Goal: Navigation & Orientation: Understand site structure

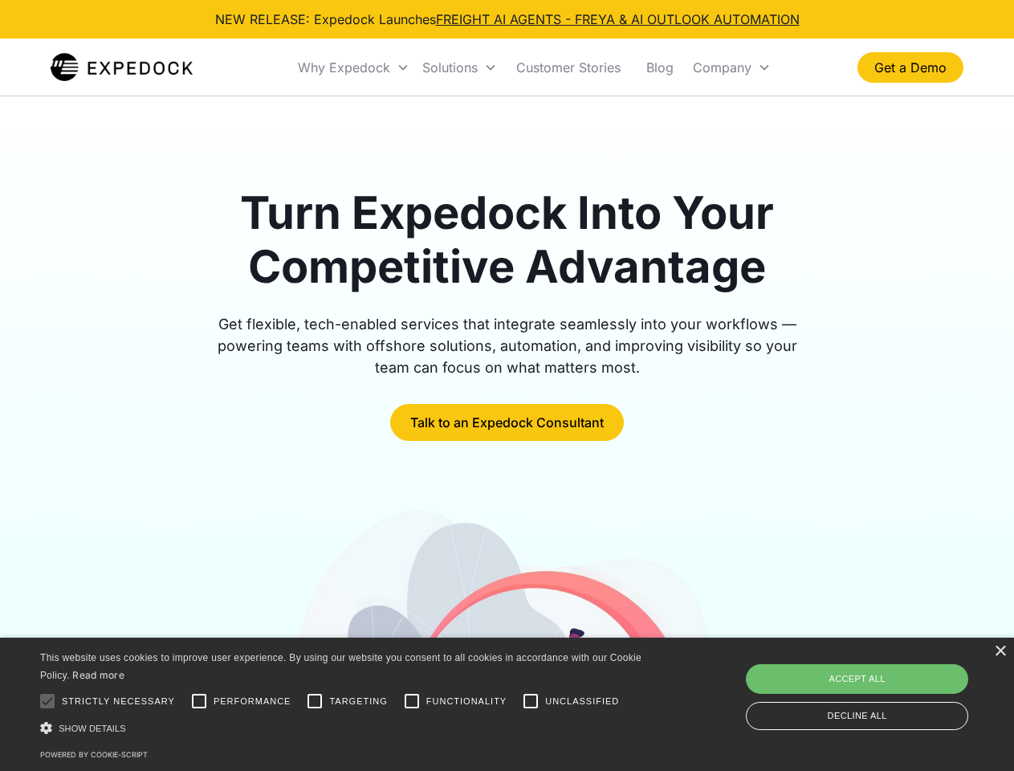
click at [354, 67] on div "Why Expedock" at bounding box center [344, 67] width 92 height 16
click at [459, 67] on div "Solutions" at bounding box center [449, 67] width 55 height 16
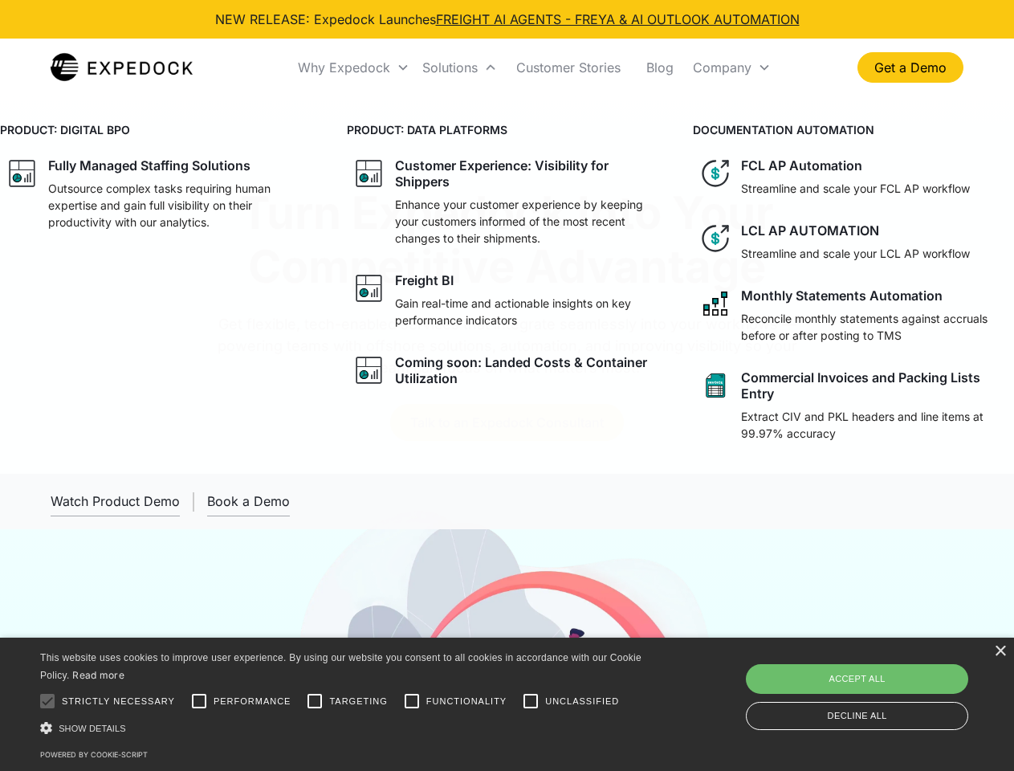
click at [731, 67] on div "Company" at bounding box center [722, 67] width 59 height 16
click at [47, 701] on div at bounding box center [47, 701] width 32 height 32
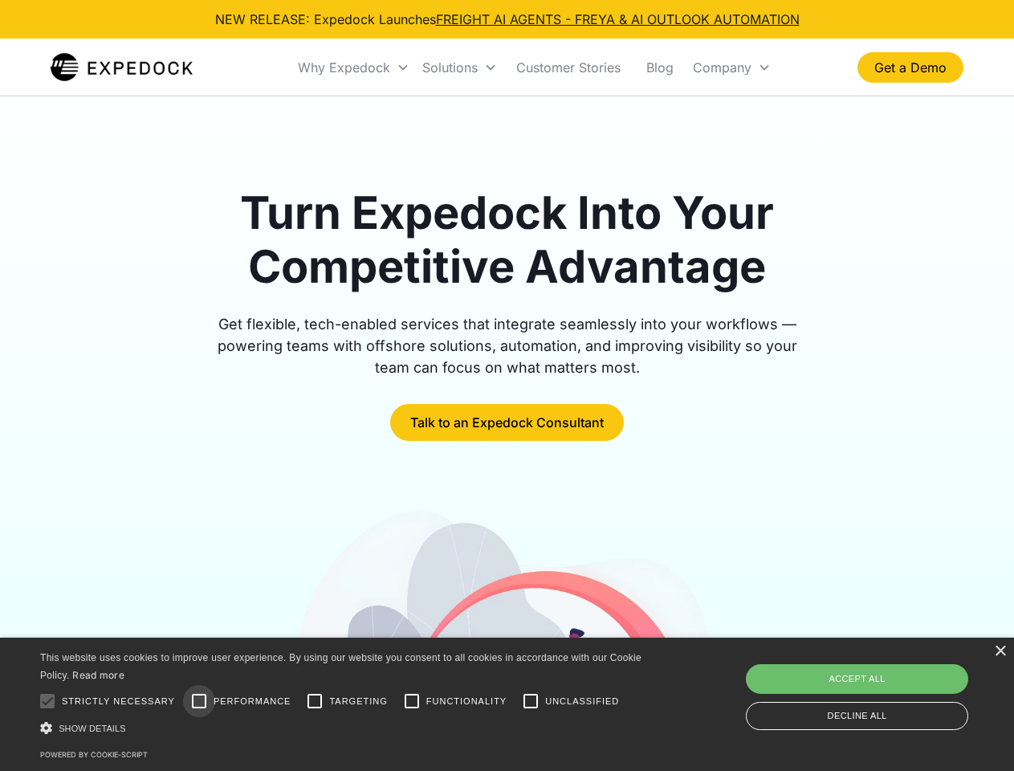
click at [199, 701] on input "Performance" at bounding box center [199, 701] width 32 height 32
checkbox input "true"
click at [315, 701] on input "Targeting" at bounding box center [315, 701] width 32 height 32
checkbox input "true"
click at [412, 701] on input "Functionality" at bounding box center [412, 701] width 32 height 32
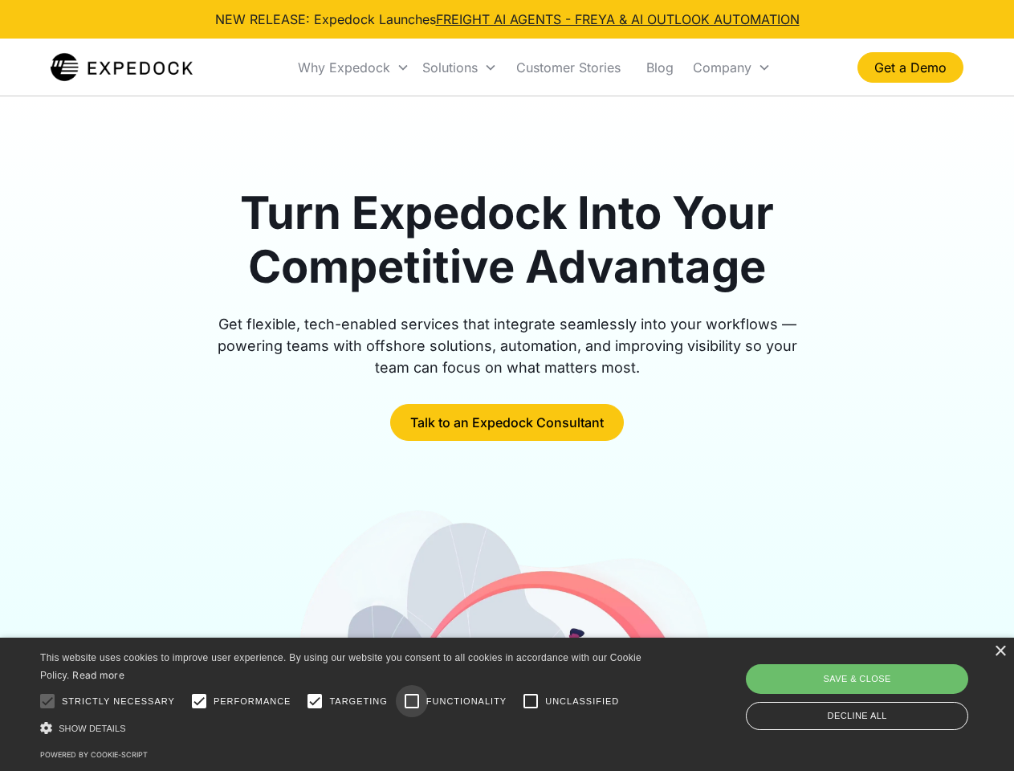
checkbox input "true"
click at [531, 701] on input "Unclassified" at bounding box center [531, 701] width 32 height 32
checkbox input "true"
click at [344, 727] on div "Show details Hide details" at bounding box center [343, 727] width 607 height 17
